Goal: Task Accomplishment & Management: Complete application form

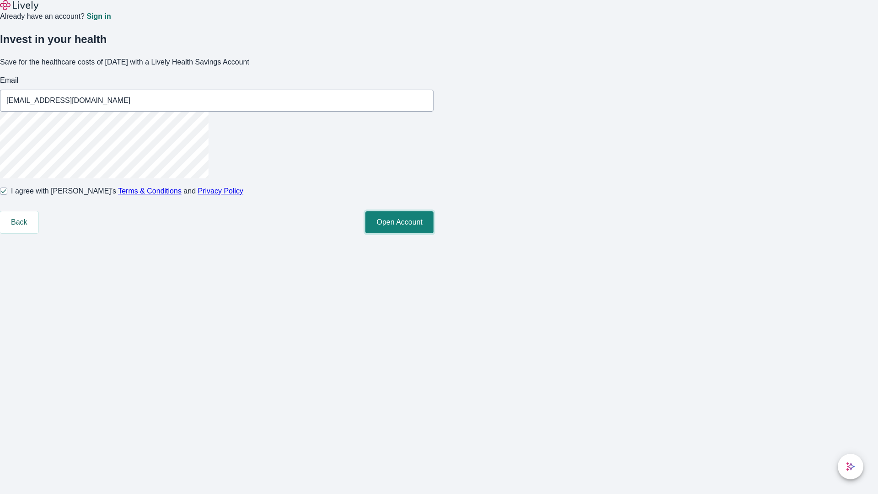
click at [434, 233] on button "Open Account" at bounding box center [399, 222] width 68 height 22
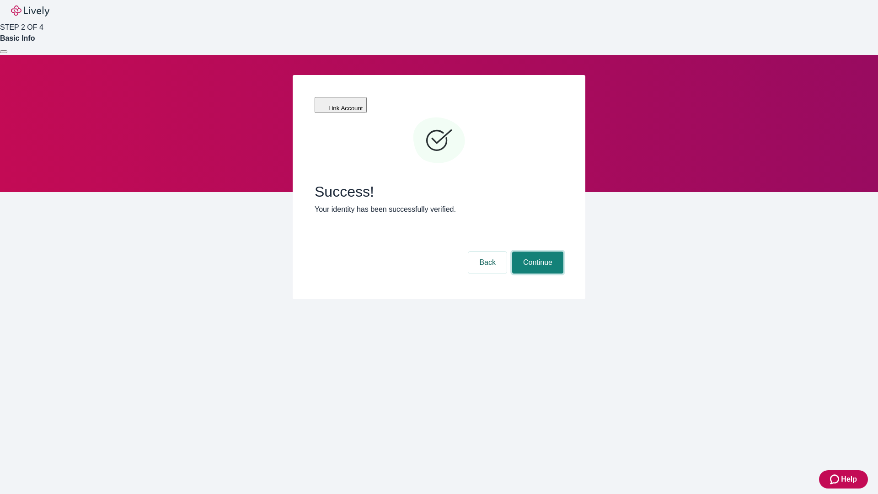
click at [537, 252] on button "Continue" at bounding box center [537, 263] width 51 height 22
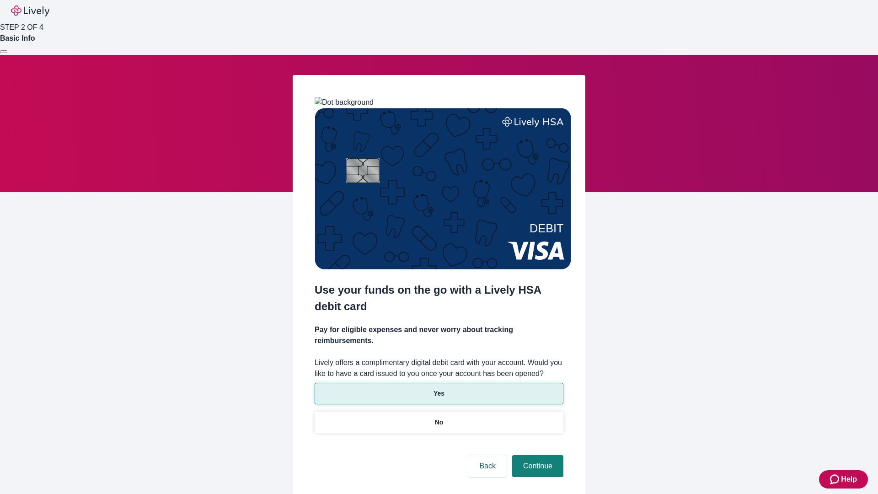
click at [439, 389] on p "Yes" at bounding box center [439, 394] width 11 height 10
click at [537, 455] on button "Continue" at bounding box center [537, 466] width 51 height 22
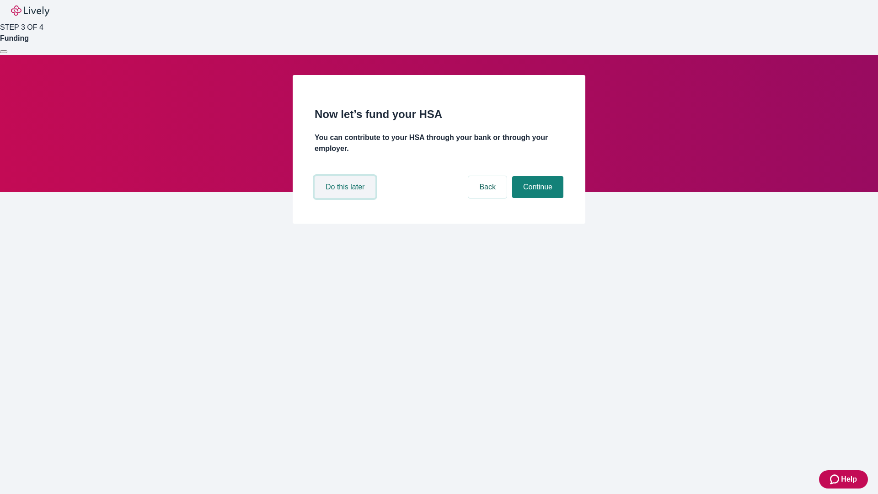
click at [346, 198] on button "Do this later" at bounding box center [345, 187] width 61 height 22
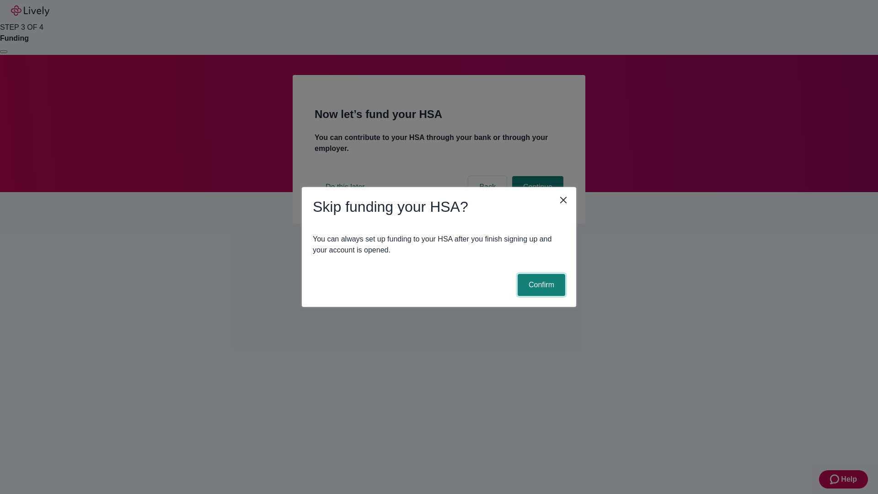
click at [540, 285] on button "Confirm" at bounding box center [542, 285] width 48 height 22
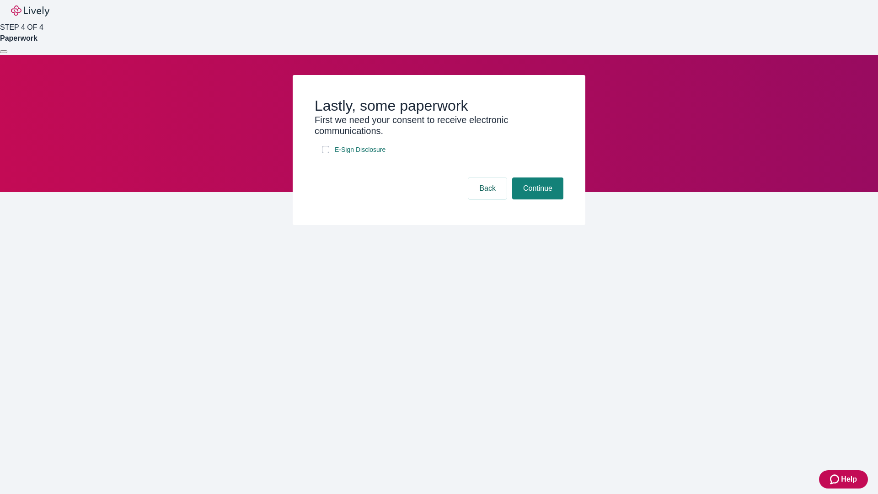
click at [326, 153] on input "E-Sign Disclosure" at bounding box center [325, 149] width 7 height 7
checkbox input "true"
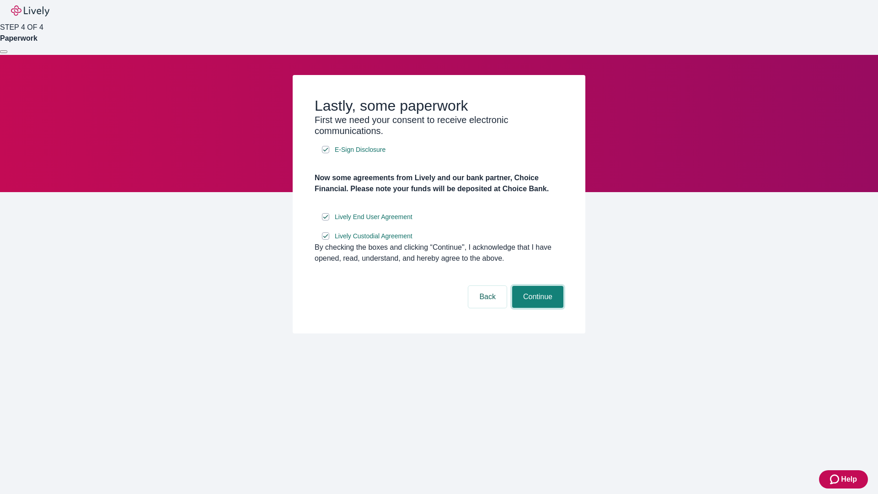
click at [537, 308] on button "Continue" at bounding box center [537, 297] width 51 height 22
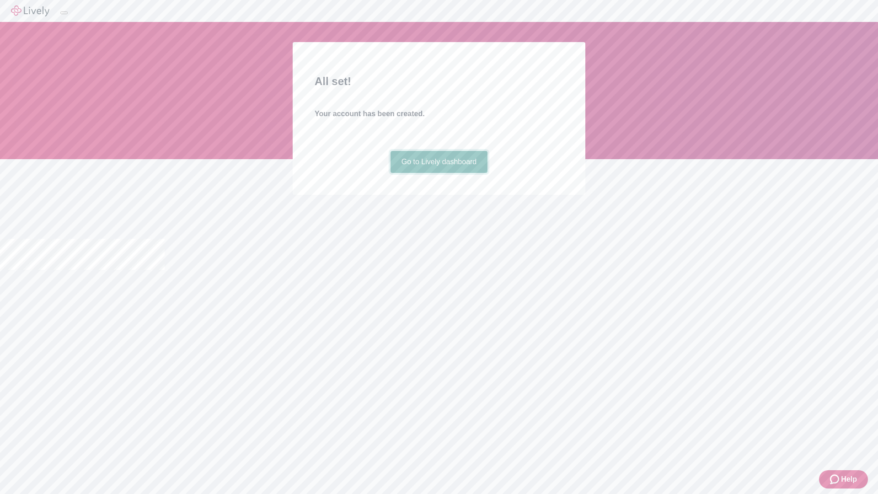
click at [439, 173] on link "Go to Lively dashboard" at bounding box center [439, 162] width 97 height 22
